Goal: Task Accomplishment & Management: Use online tool/utility

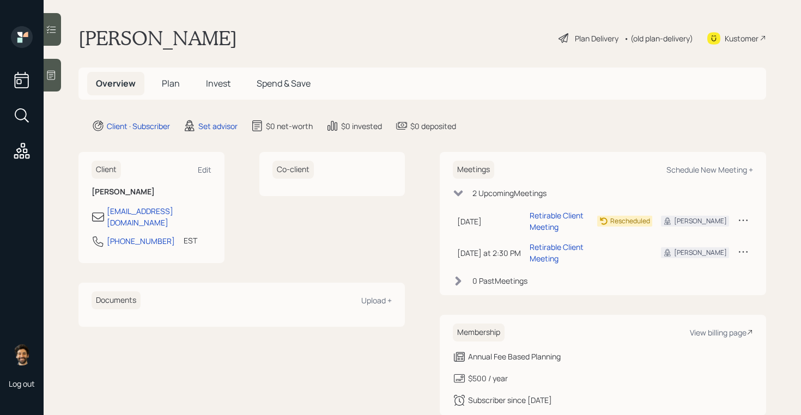
click at [734, 222] on td at bounding box center [743, 221] width 20 height 32
click at [741, 251] on icon at bounding box center [742, 251] width 11 height 11
click at [692, 282] on div "Cancel" at bounding box center [709, 283] width 78 height 10
click at [739, 221] on icon at bounding box center [742, 220] width 11 height 11
click at [683, 253] on div "Cancel" at bounding box center [709, 251] width 78 height 10
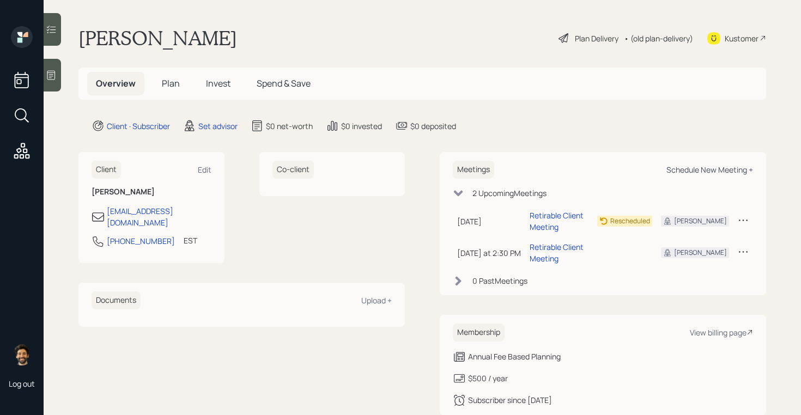
click at [690, 167] on div "Schedule New Meeting +" at bounding box center [709, 169] width 87 height 10
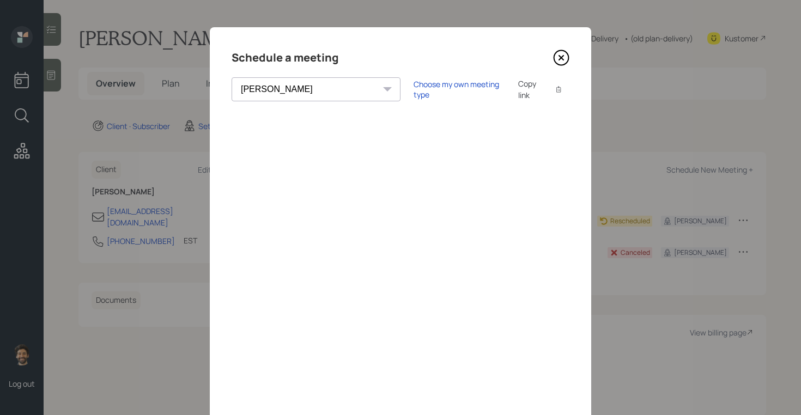
click at [278, 91] on select "[PERSON_NAME] [PERSON_NAME] [PERSON_NAME] [PERSON_NAME] [PERSON_NAME] [PERSON_N…" at bounding box center [315, 89] width 169 height 24
select select "f14b762f-c7c2-4b89-9227-8fa891345eea"
click at [231, 77] on select "[PERSON_NAME] [PERSON_NAME] [PERSON_NAME] [PERSON_NAME] [PERSON_NAME] [PERSON_N…" at bounding box center [315, 89] width 169 height 24
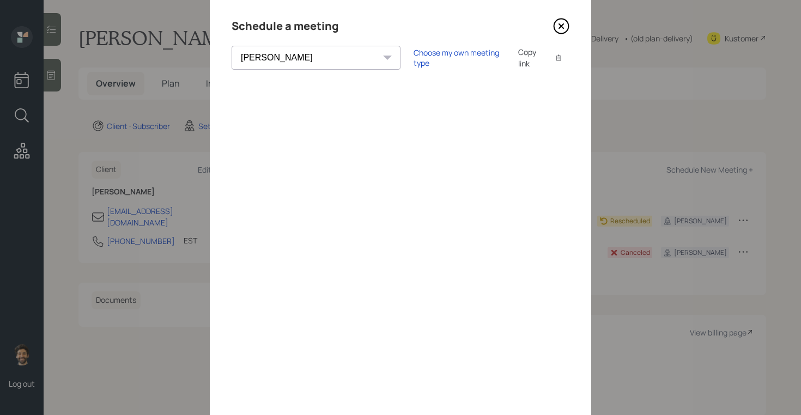
scroll to position [39, 0]
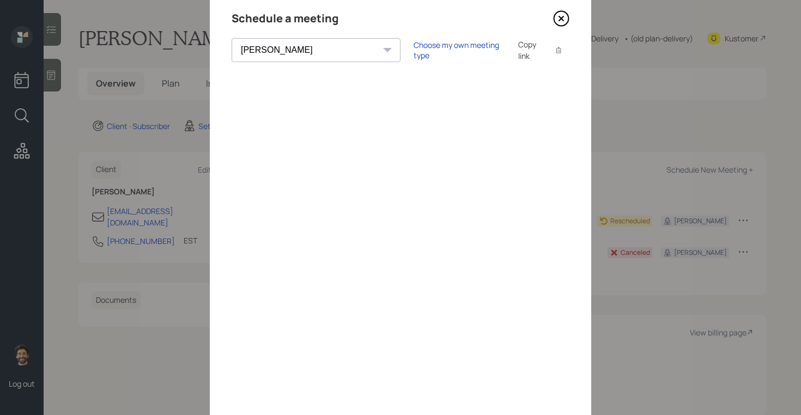
click at [518, 49] on div "Copy link" at bounding box center [530, 50] width 25 height 23
